Goal: Information Seeking & Learning: Find specific fact

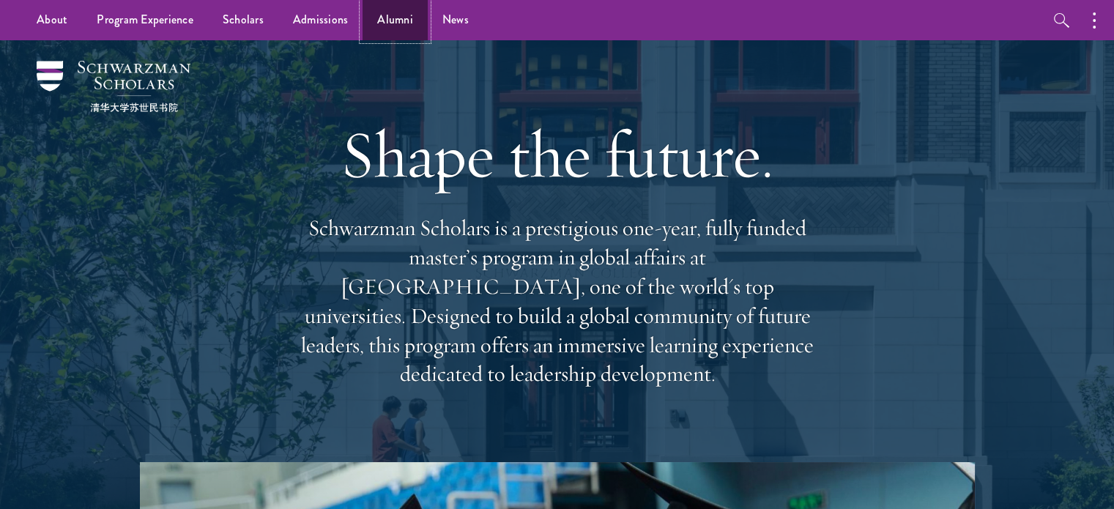
click at [395, 12] on link "Alumni" at bounding box center [394, 20] width 65 height 40
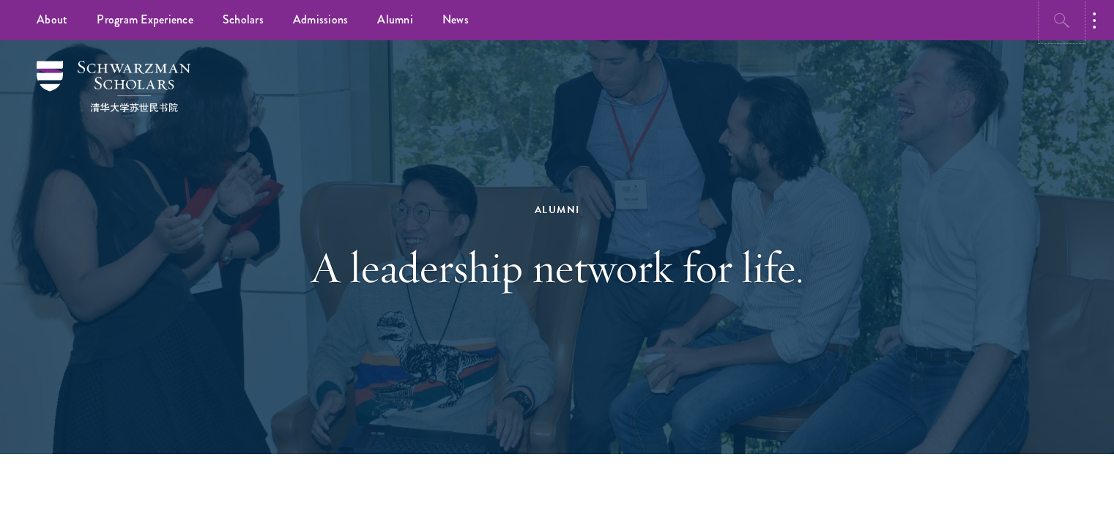
click at [1075, 15] on button "button" at bounding box center [1061, 20] width 40 height 40
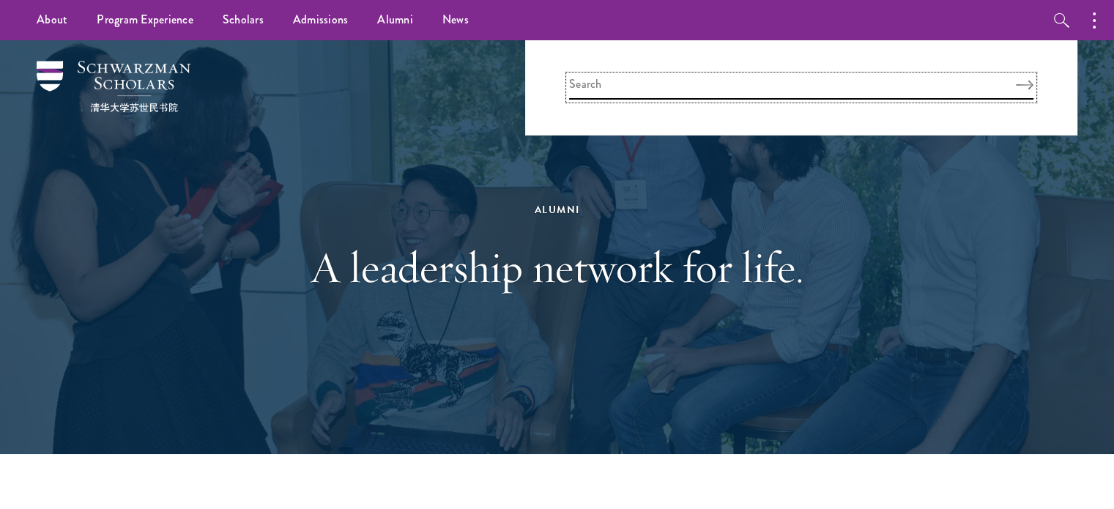
click at [836, 78] on input "search" at bounding box center [801, 87] width 464 height 24
type input "daiki yoshida"
click at [1016, 80] on button "Search" at bounding box center [1025, 85] width 18 height 10
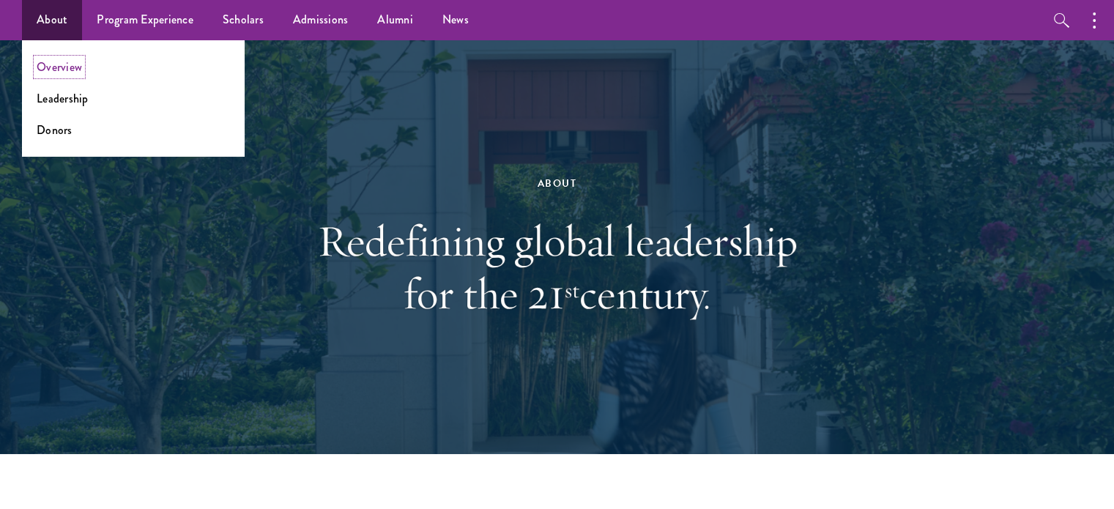
click at [56, 63] on link "Overview" at bounding box center [59, 67] width 45 height 17
click at [58, 25] on link "About" at bounding box center [52, 20] width 60 height 40
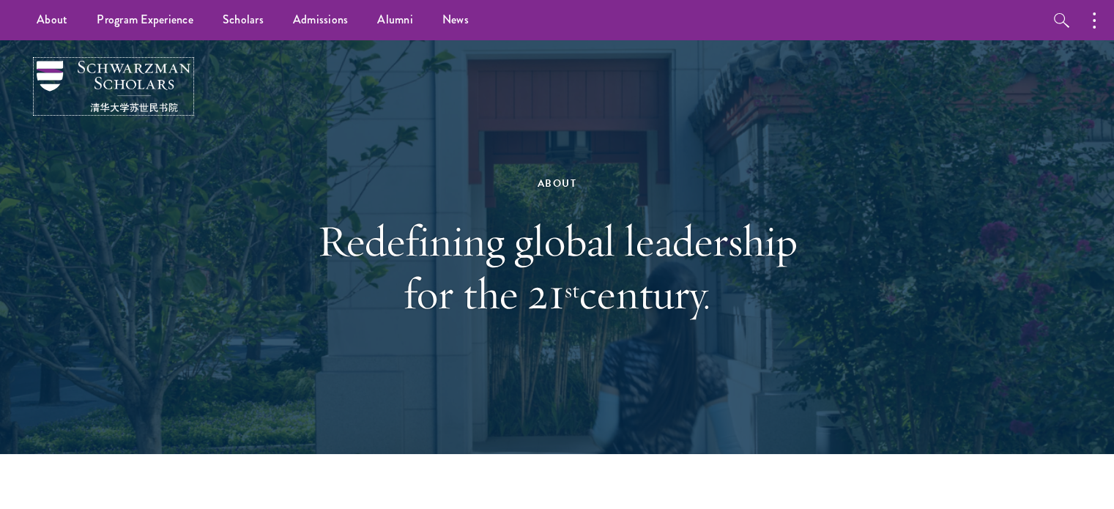
click at [48, 84] on img at bounding box center [114, 86] width 154 height 51
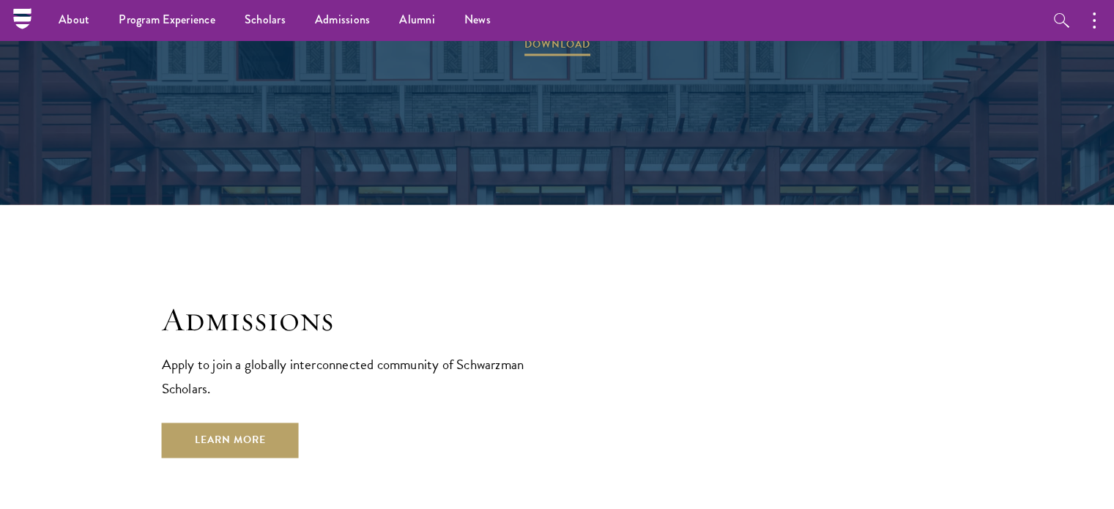
scroll to position [2020, 0]
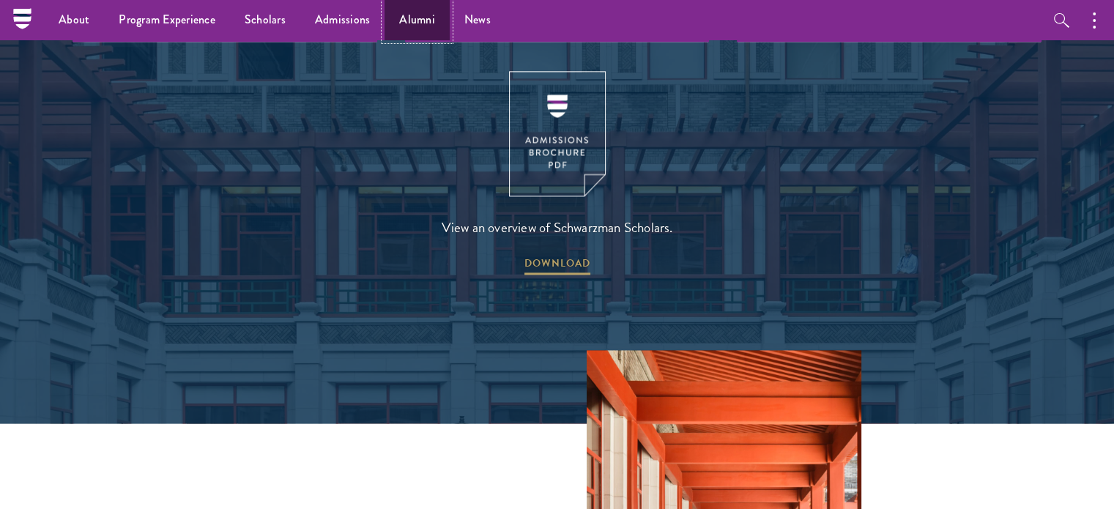
click at [424, 28] on link "Alumni" at bounding box center [416, 20] width 65 height 40
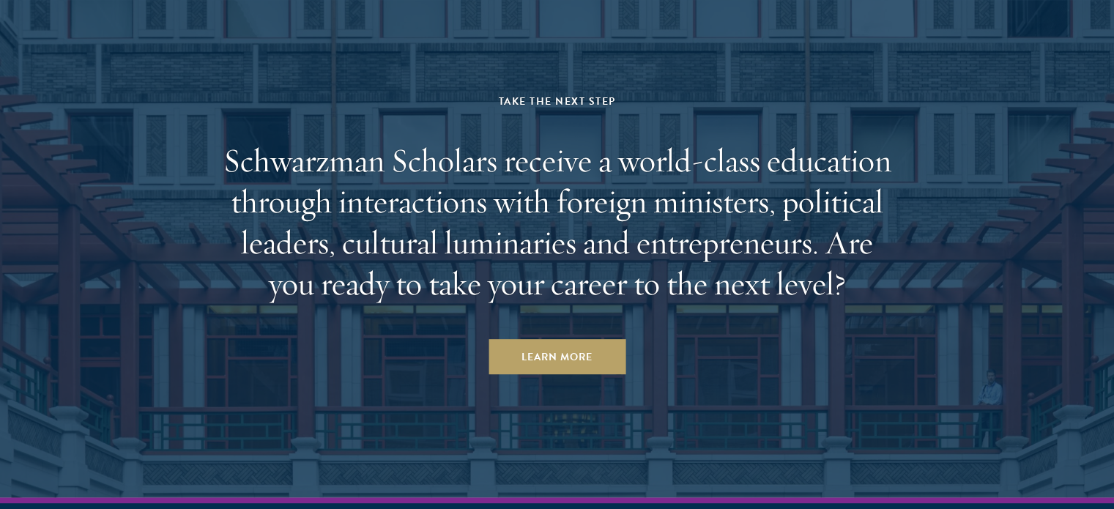
drag, startPoint x: 270, startPoint y: 264, endPoint x: 268, endPoint y: 273, distance: 9.8
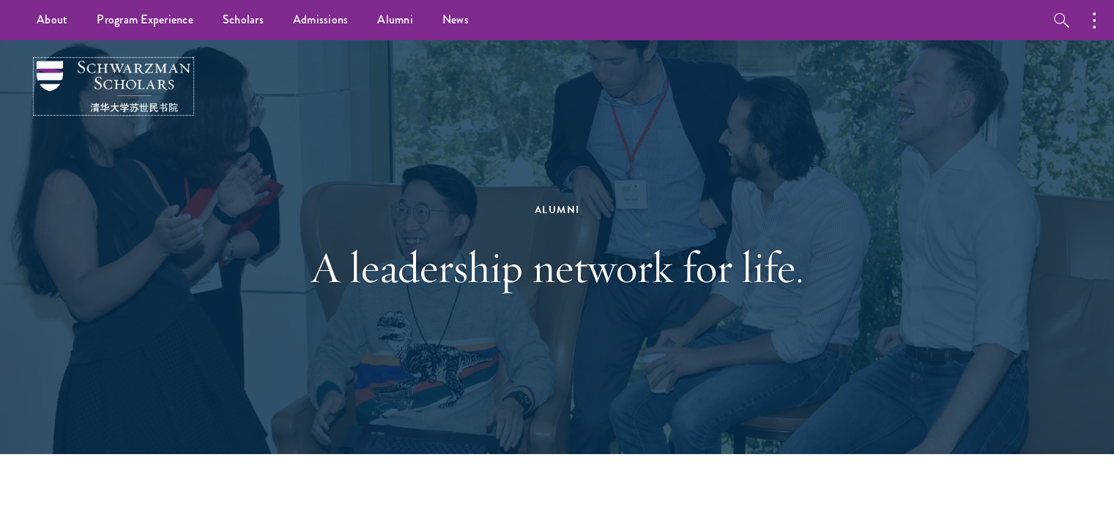
click at [61, 75] on img at bounding box center [114, 86] width 154 height 51
